Goal: Transaction & Acquisition: Purchase product/service

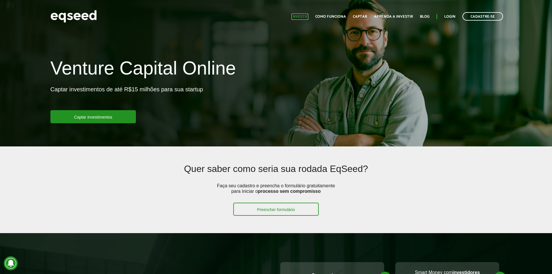
click at [302, 18] on link "Investir" at bounding box center [299, 17] width 17 height 4
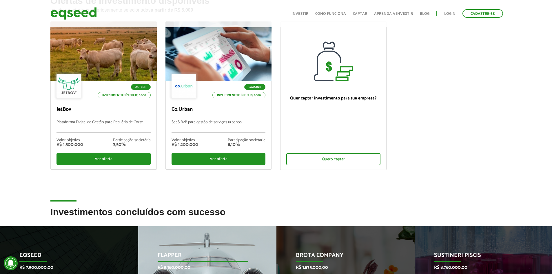
scroll to position [58, 0]
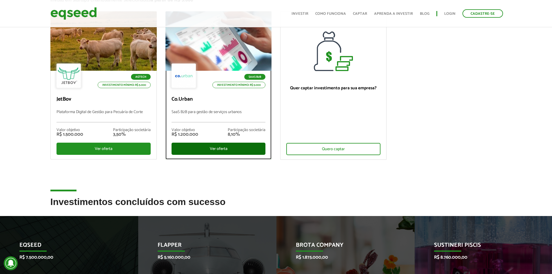
click at [216, 147] on div "Ver oferta" at bounding box center [218, 148] width 94 height 12
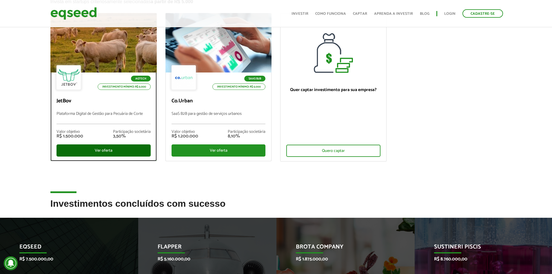
click at [98, 153] on div "Ver oferta" at bounding box center [103, 150] width 94 height 12
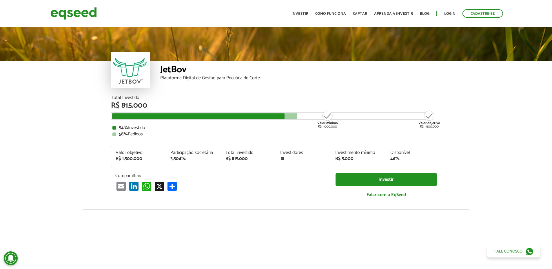
scroll to position [717, 0]
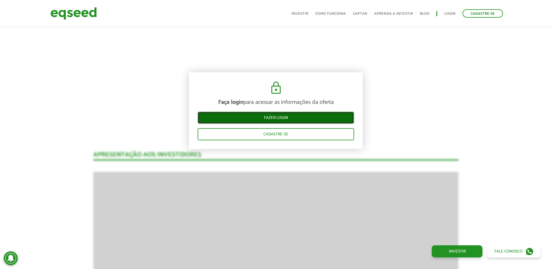
click at [265, 120] on link "Fazer login" at bounding box center [275, 118] width 156 height 12
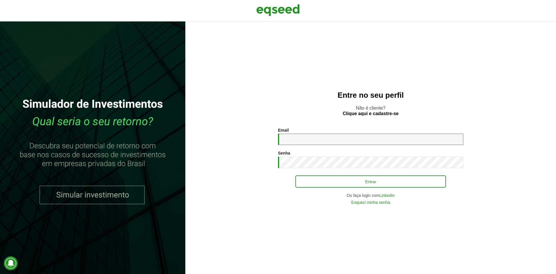
type input "**********"
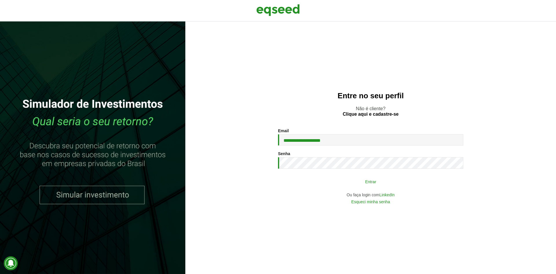
click at [349, 183] on button "Entrar" at bounding box center [370, 181] width 151 height 11
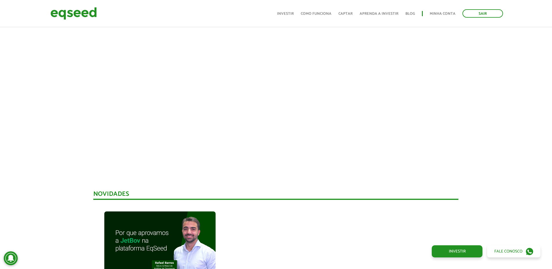
scroll to position [203, 0]
